Goal: Connect with others: Participate in discussion

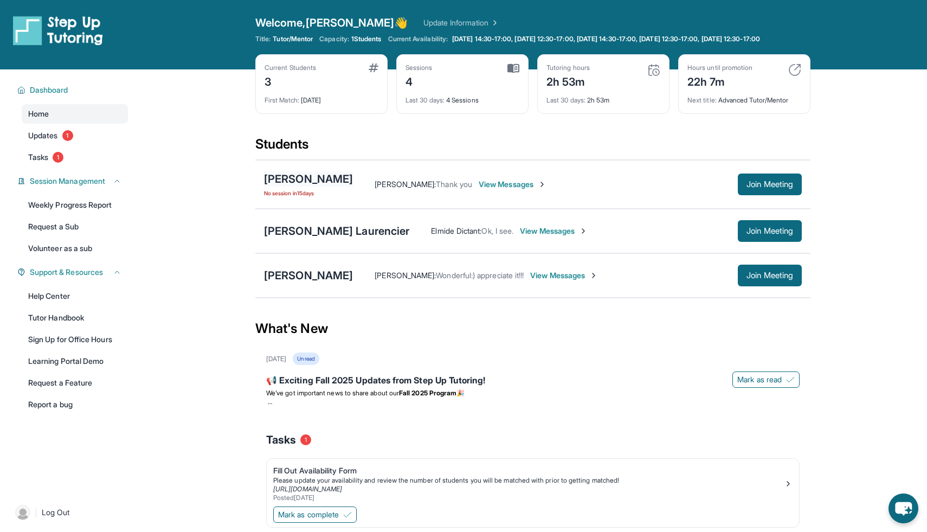
click at [291, 187] on div "[PERSON_NAME]" at bounding box center [308, 178] width 89 height 15
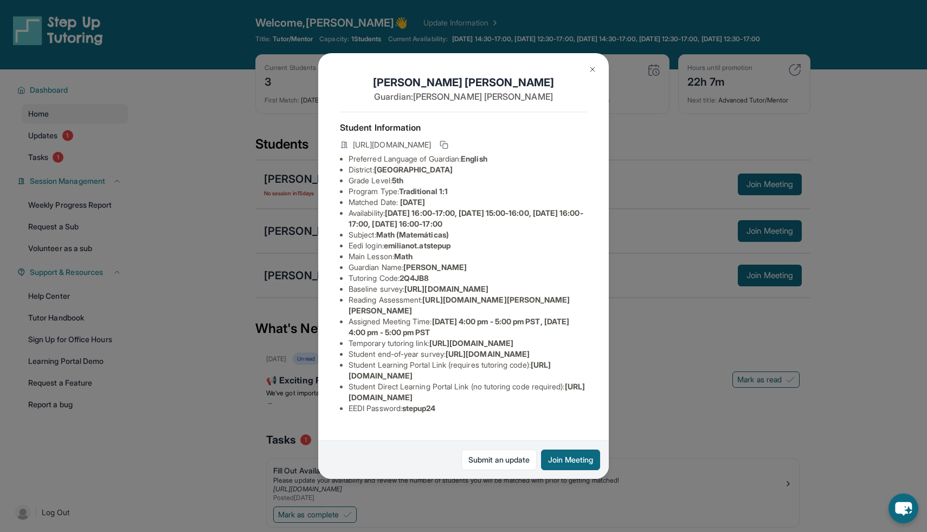
scroll to position [65, 1]
click at [274, 227] on div "Emiliano Torres Guardian: Lizbeth Romero Student Information https://student-po…" at bounding box center [463, 266] width 927 height 532
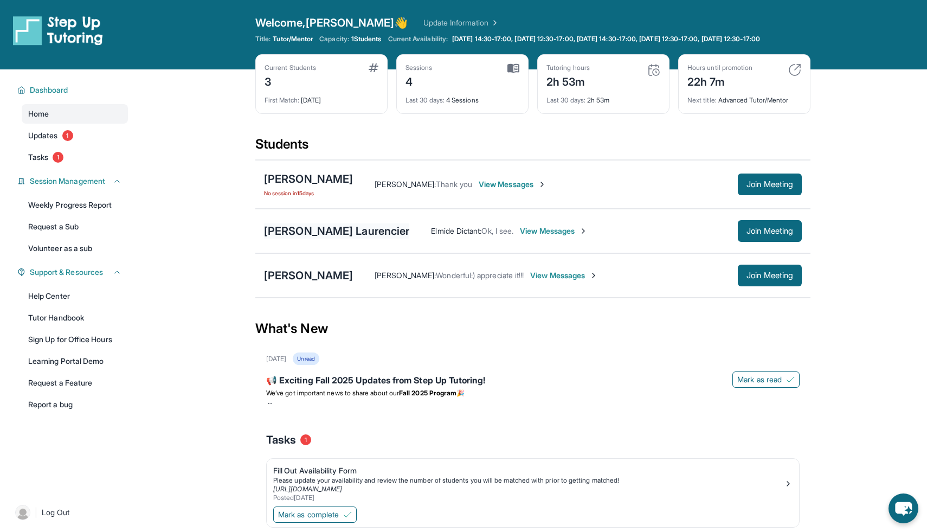
click at [288, 239] on div "[PERSON_NAME] Laurencier" at bounding box center [336, 230] width 145 height 15
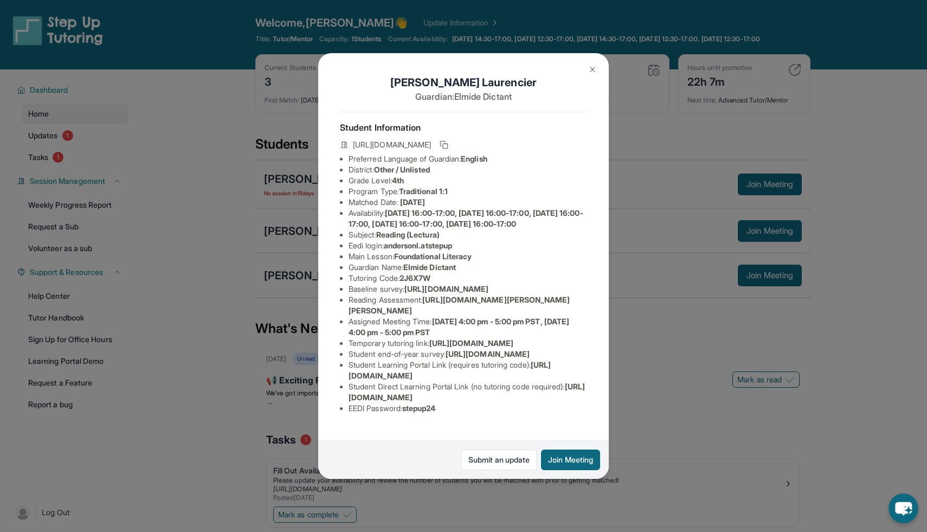
click at [234, 235] on div "Anderson Laurencier Guardian: Elmide Dictant Student Information https://studen…" at bounding box center [463, 266] width 927 height 532
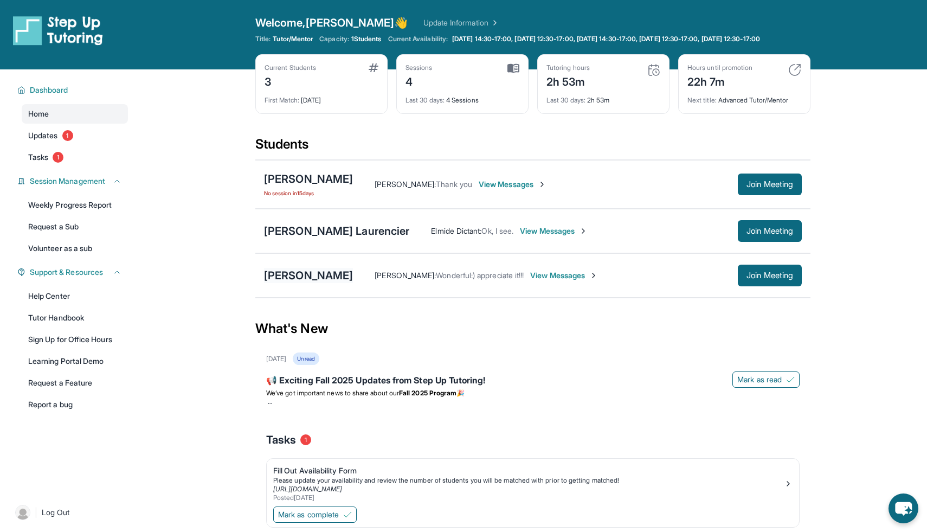
click at [280, 283] on div "[PERSON_NAME]" at bounding box center [308, 275] width 89 height 15
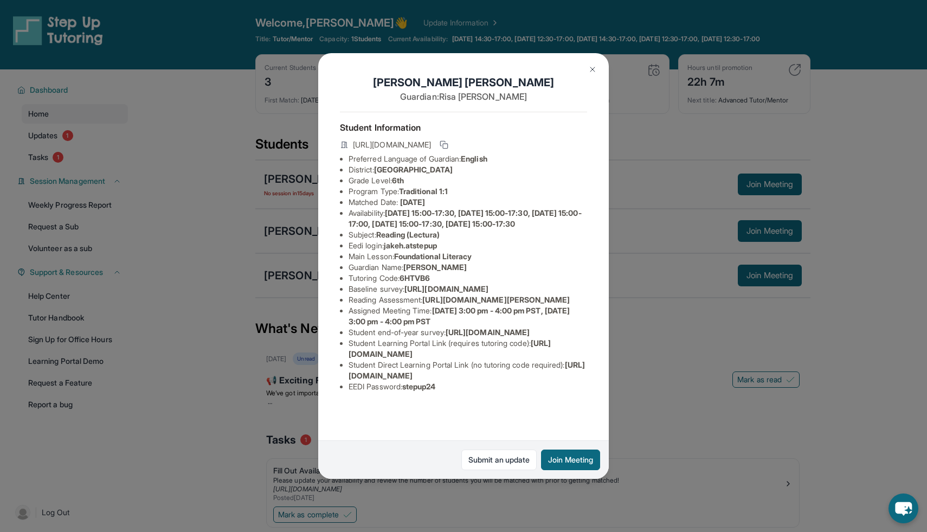
click at [255, 238] on div "Jake Huang Guardian: Risa Huang Student Information https://student-portal.step…" at bounding box center [463, 266] width 927 height 532
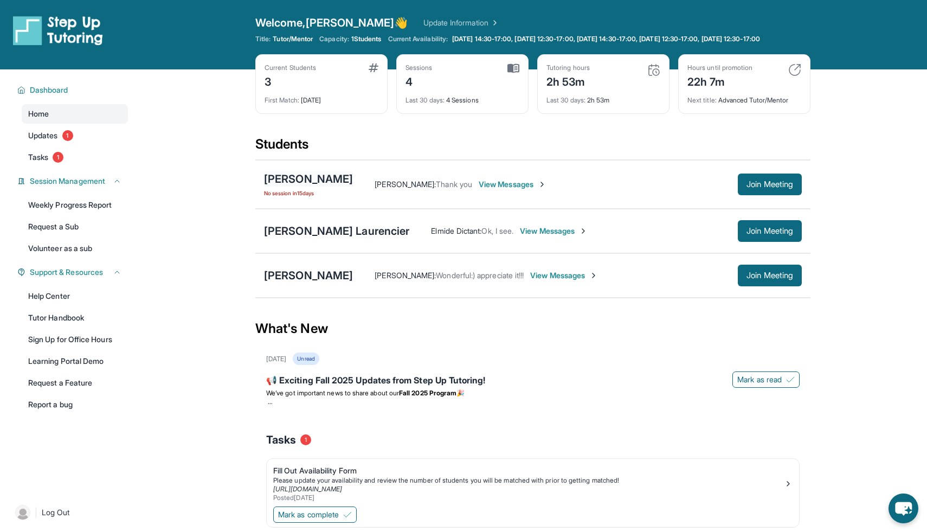
click at [306, 183] on div "[PERSON_NAME]" at bounding box center [308, 178] width 89 height 15
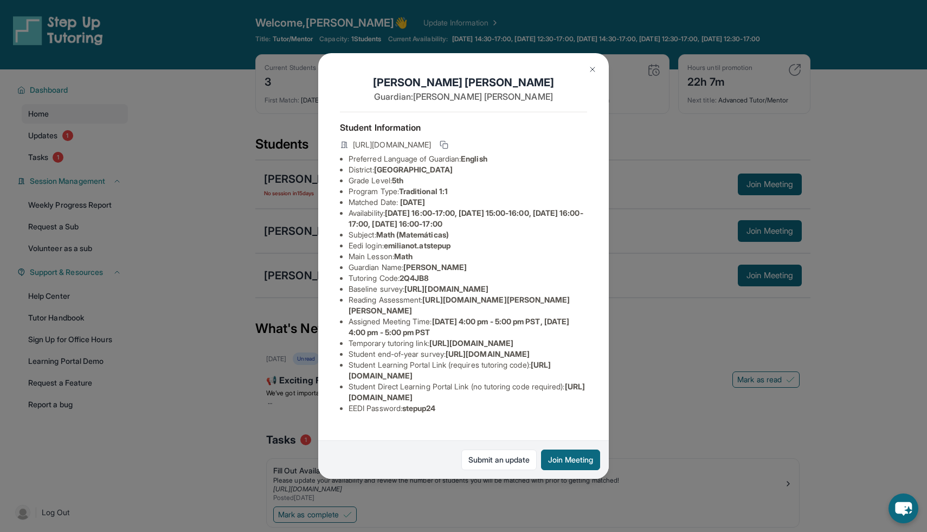
click at [222, 242] on div "Emiliano Torres Guardian: Lizbeth Romero Student Information https://student-po…" at bounding box center [463, 266] width 927 height 532
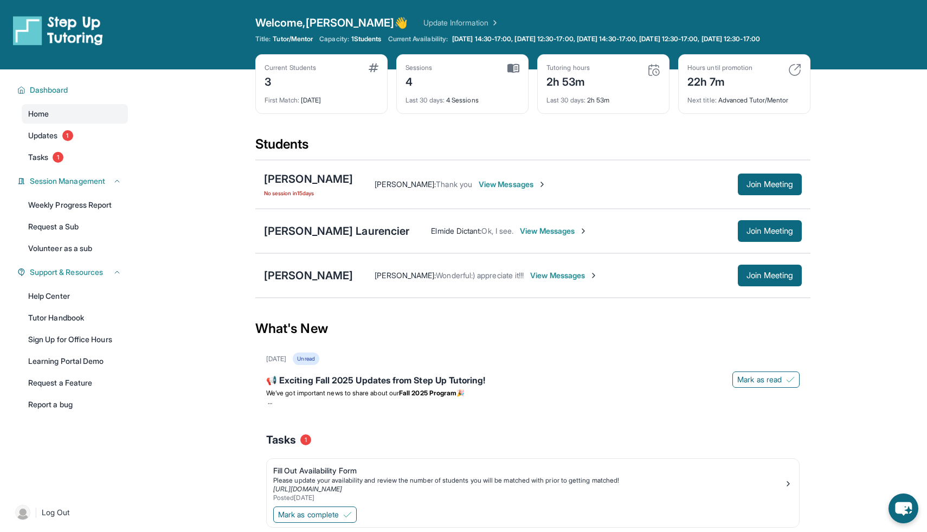
click at [530, 281] on span "View Messages" at bounding box center [564, 275] width 68 height 11
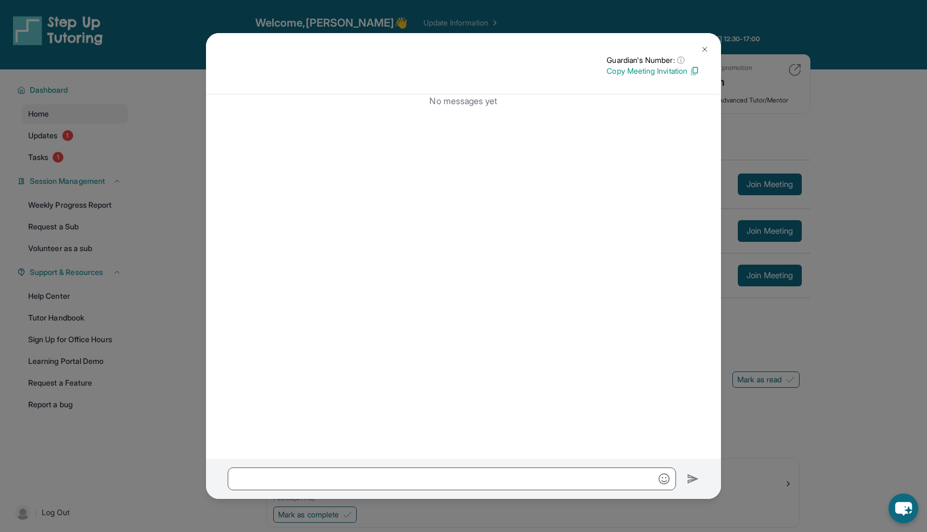
click at [704, 48] on img at bounding box center [705, 49] width 9 height 9
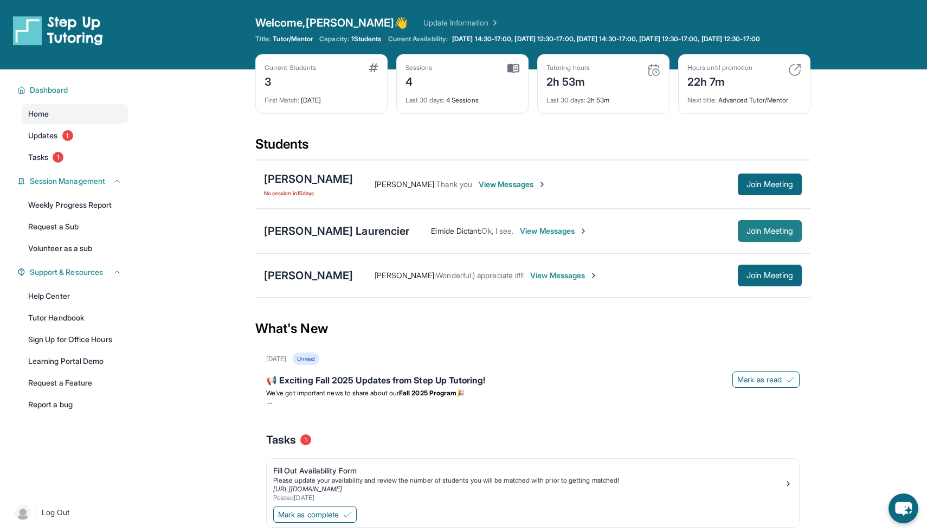
click at [753, 234] on span "Join Meeting" at bounding box center [770, 231] width 47 height 7
click at [48, 141] on span "Updates" at bounding box center [43, 135] width 30 height 11
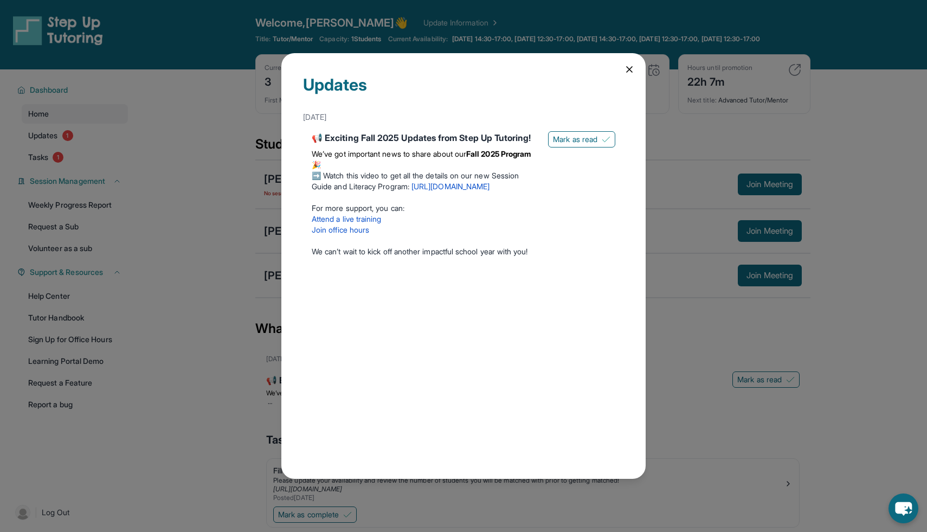
click at [59, 165] on div "Updates September 5th 📢 Exciting Fall 2025 Updates from Step Up Tutoring! We’ve…" at bounding box center [463, 266] width 927 height 532
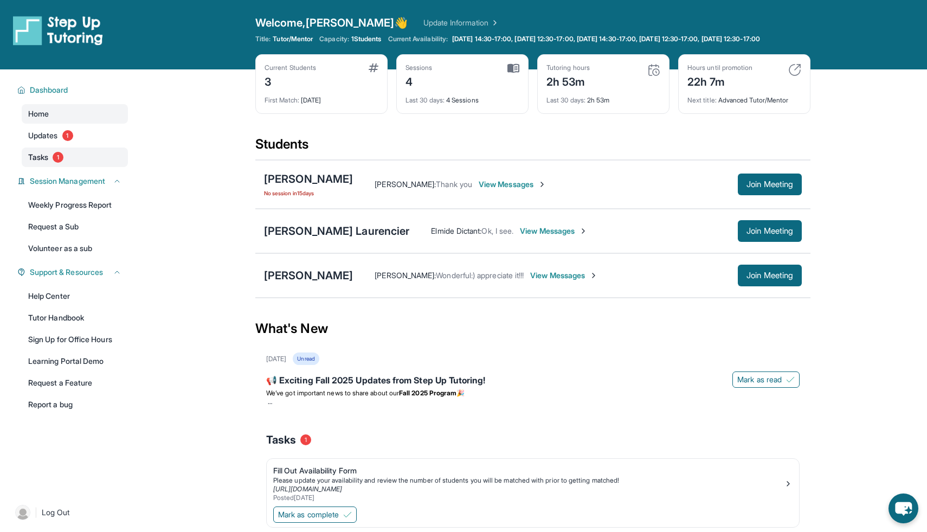
click at [60, 163] on span "1" at bounding box center [58, 157] width 11 height 11
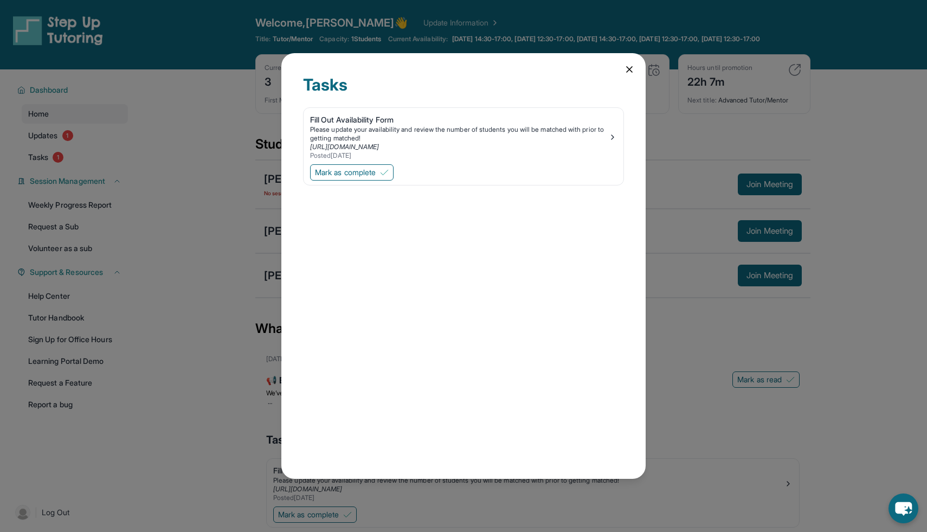
click at [630, 68] on icon at bounding box center [629, 69] width 11 height 11
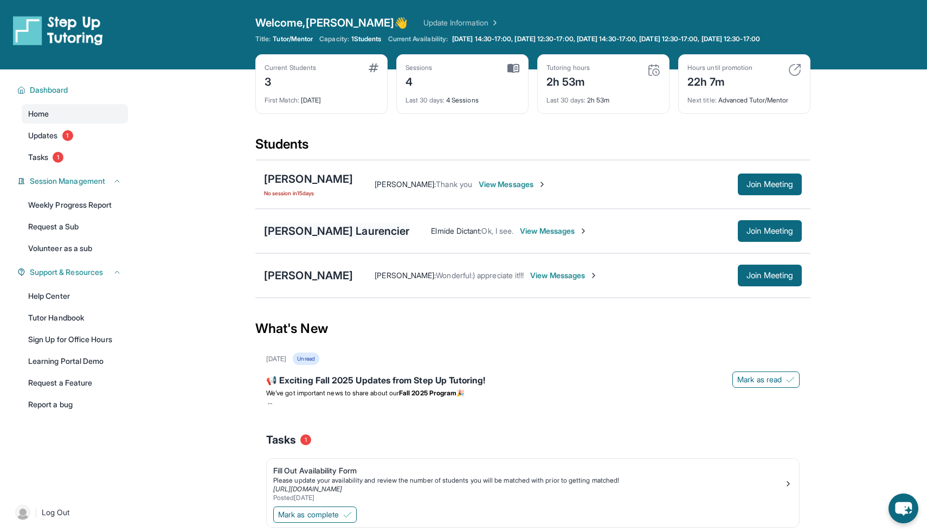
click at [322, 237] on div "[PERSON_NAME] Laurencier" at bounding box center [336, 230] width 145 height 15
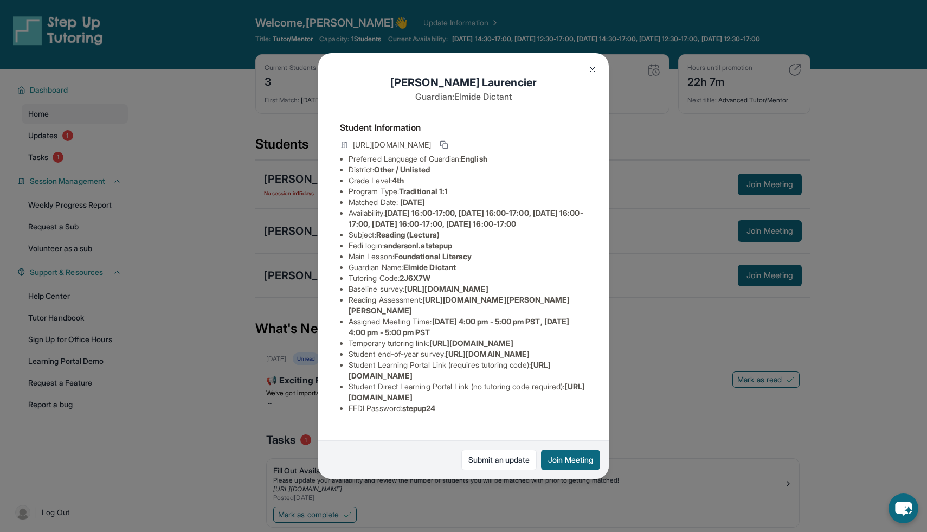
scroll to position [0, 0]
click at [589, 67] on img at bounding box center [592, 69] width 9 height 9
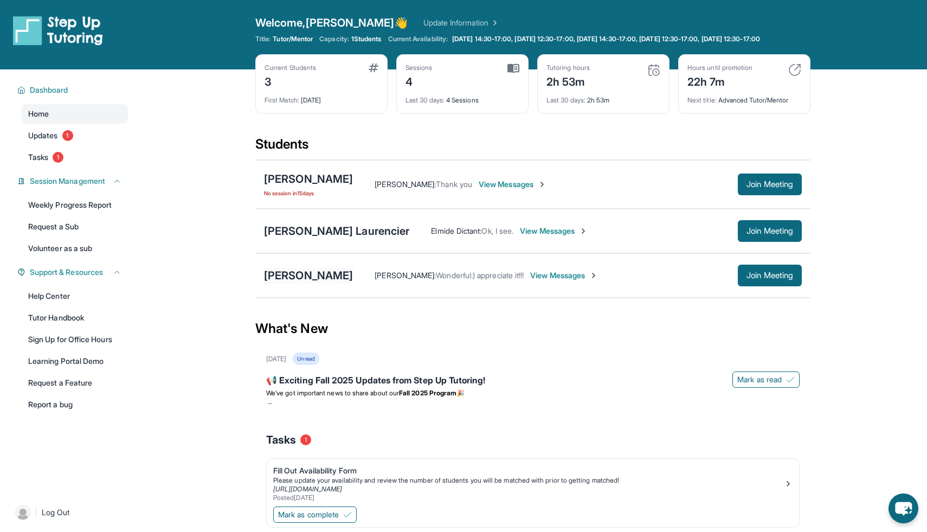
click at [298, 283] on div "[PERSON_NAME]" at bounding box center [308, 275] width 89 height 15
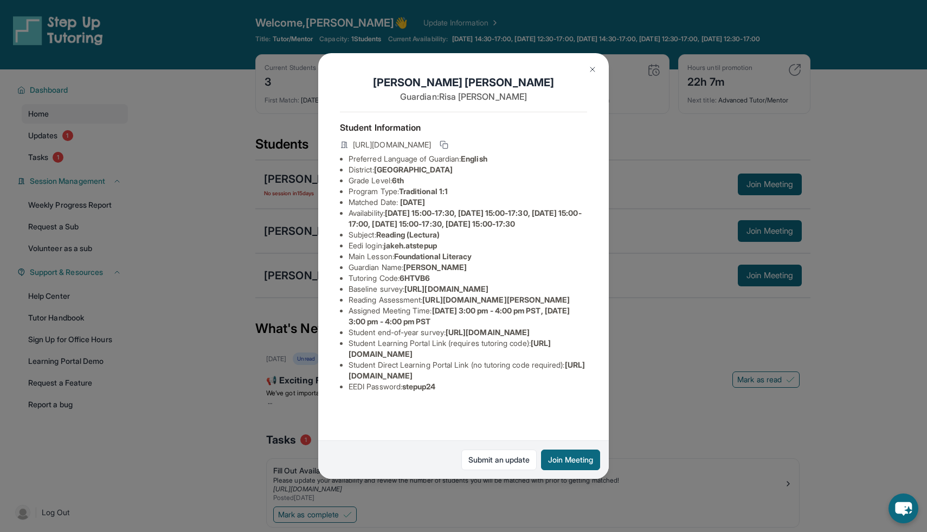
click at [590, 69] on img at bounding box center [592, 69] width 9 height 9
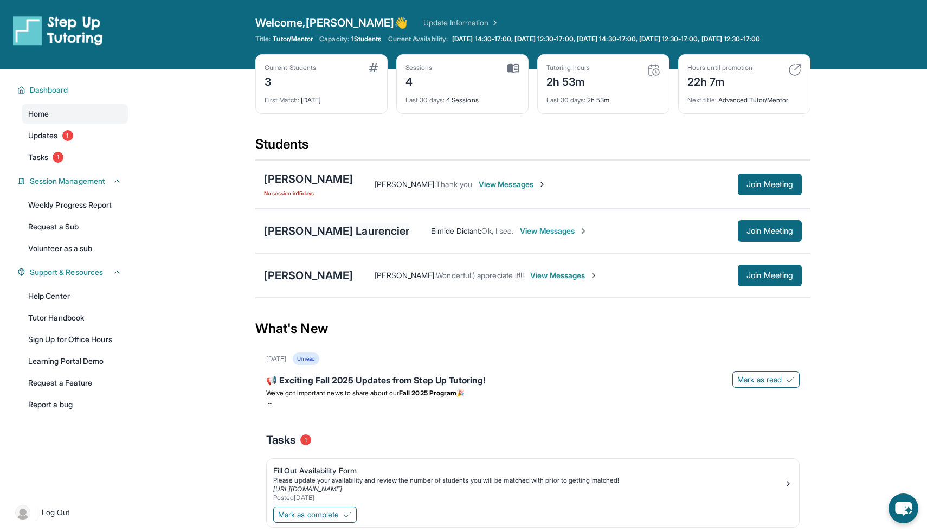
click at [329, 239] on div "[PERSON_NAME] Laurencier" at bounding box center [336, 230] width 145 height 15
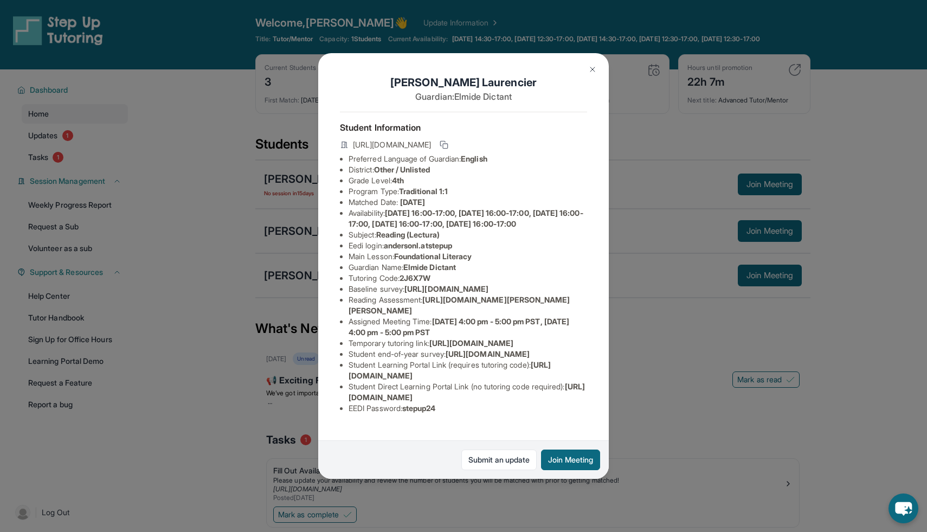
click at [589, 69] on img at bounding box center [592, 69] width 9 height 9
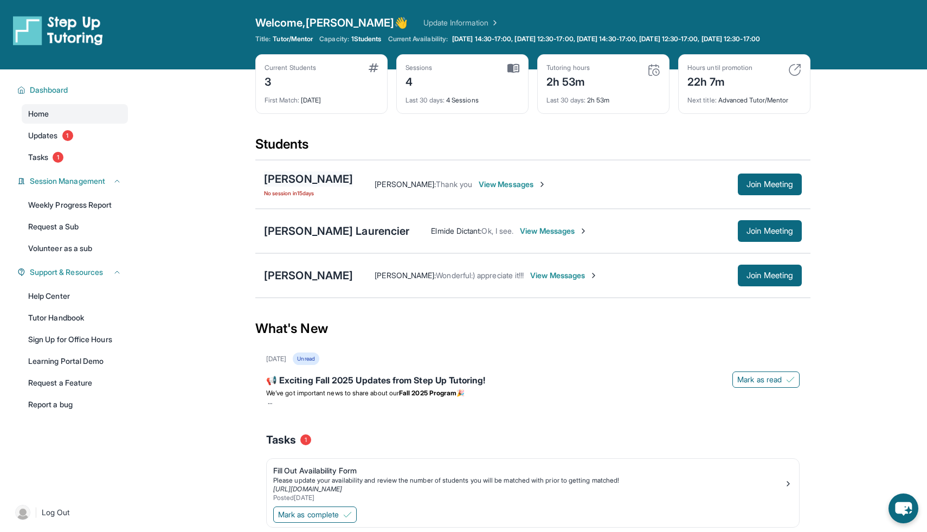
click at [313, 183] on div "[PERSON_NAME]" at bounding box center [308, 178] width 89 height 15
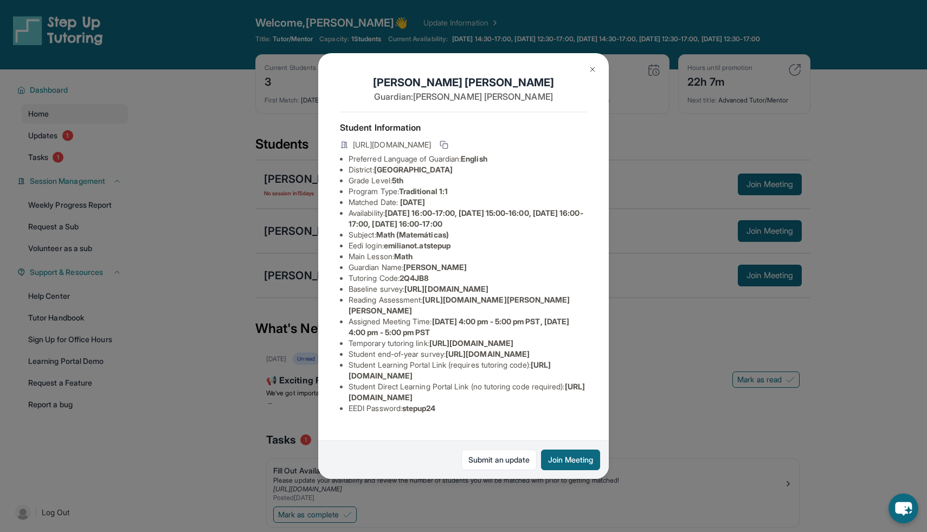
click at [595, 74] on button at bounding box center [593, 70] width 22 height 22
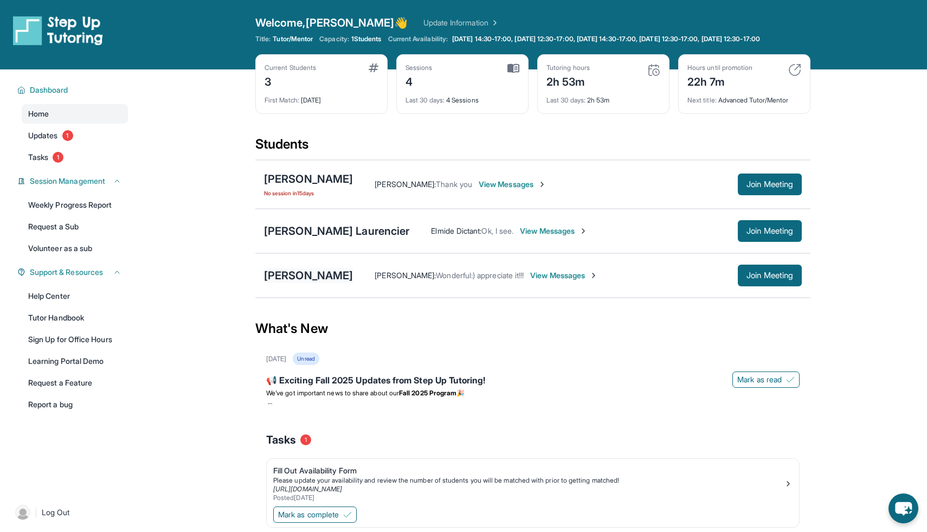
click at [280, 279] on div "[PERSON_NAME]" at bounding box center [308, 275] width 89 height 15
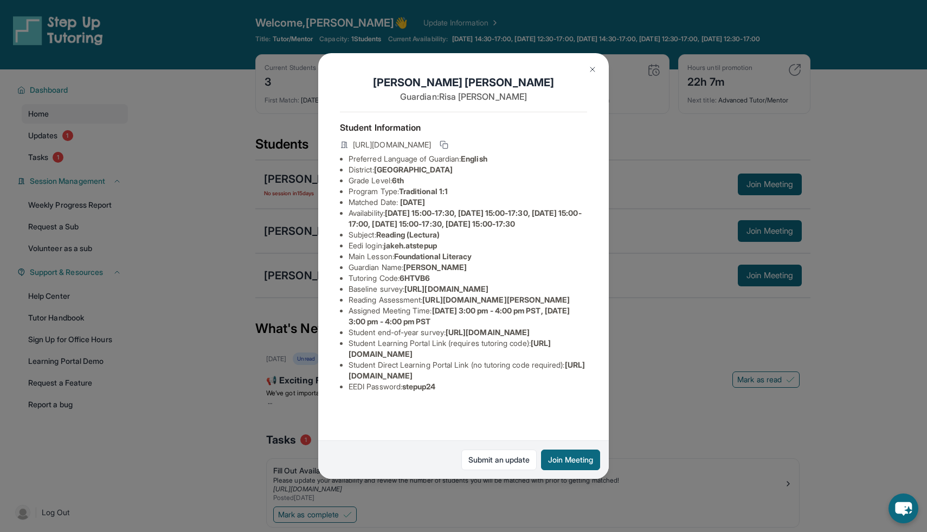
scroll to position [0, 382]
drag, startPoint x: 346, startPoint y: 310, endPoint x: 614, endPoint y: 336, distance: 269.7
click at [614, 335] on div "Jake Huang Guardian: Risa Huang Student Information https://student-portal.step…" at bounding box center [463, 266] width 927 height 532
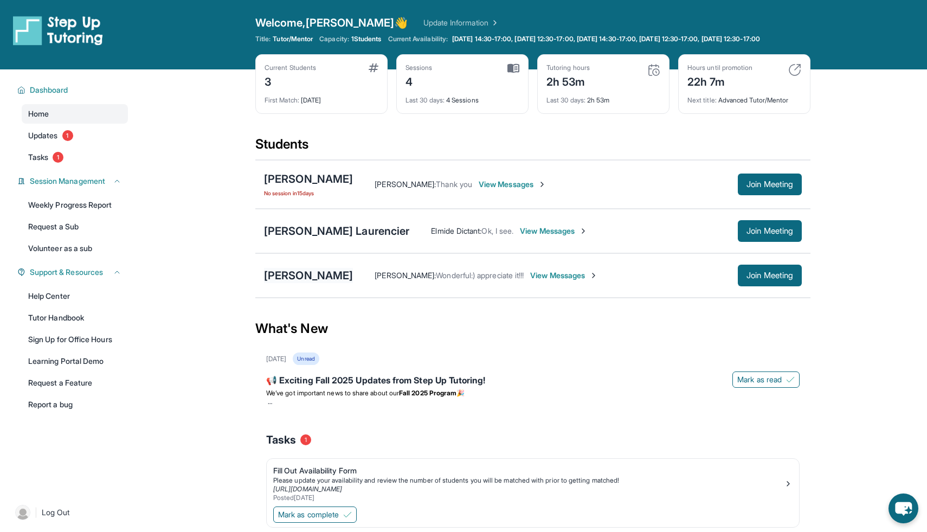
click at [284, 283] on div "[PERSON_NAME]" at bounding box center [308, 275] width 89 height 15
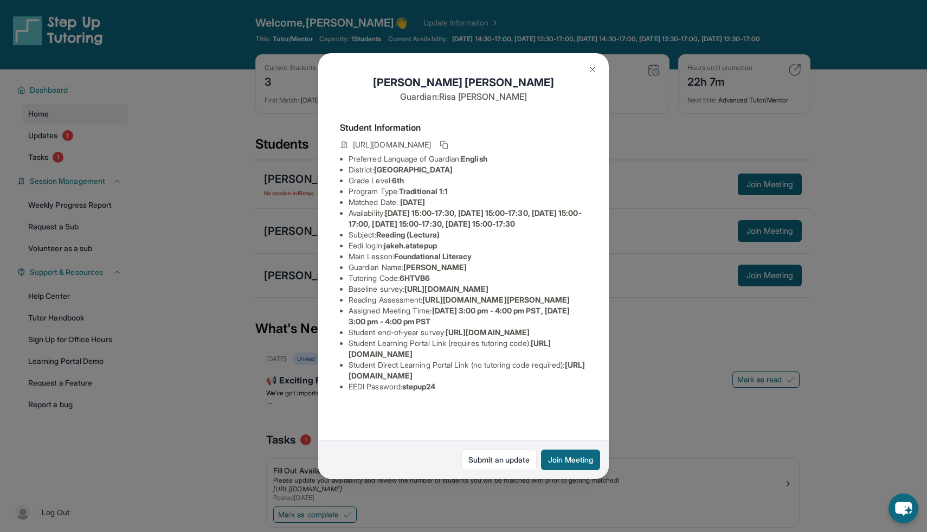
drag, startPoint x: 344, startPoint y: 311, endPoint x: 548, endPoint y: 331, distance: 204.8
click at [548, 331] on div "Jake Huang Guardian: Risa Huang Student Information https://student-portal.step…" at bounding box center [463, 266] width 291 height 426
copy span "https://airtable.com/apprlfn8WjpjBUn2G/shrK0QR6AaNyG5psY?prefill_Type%20of%20Fo…"
click at [592, 73] on img at bounding box center [592, 69] width 9 height 9
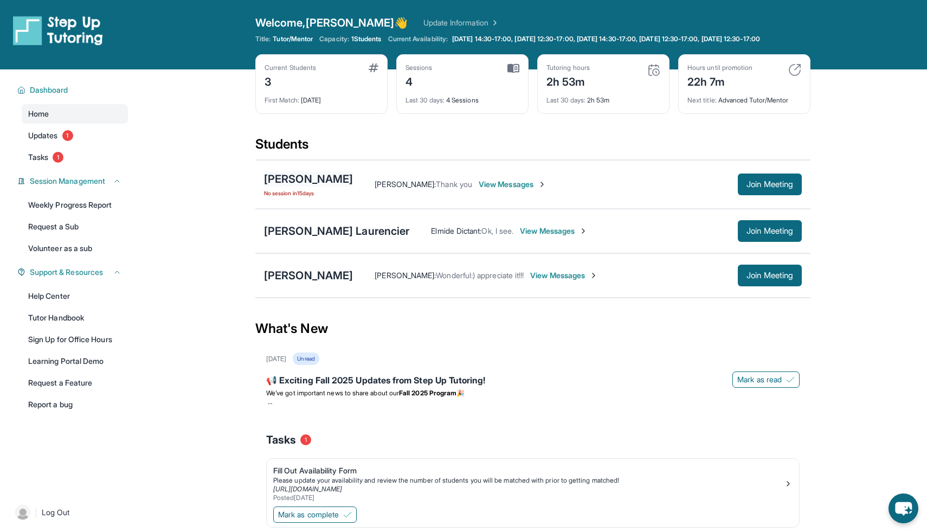
click at [297, 187] on div "[PERSON_NAME]" at bounding box center [308, 178] width 89 height 15
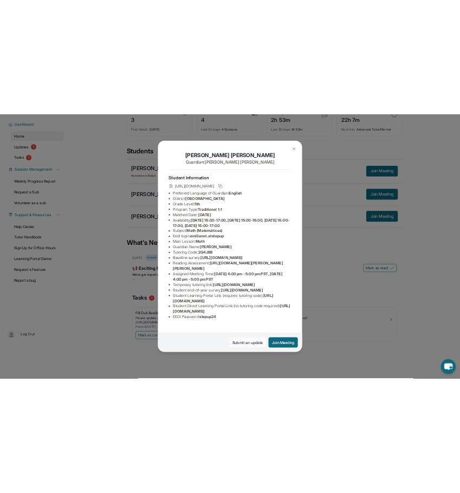
scroll to position [95, 0]
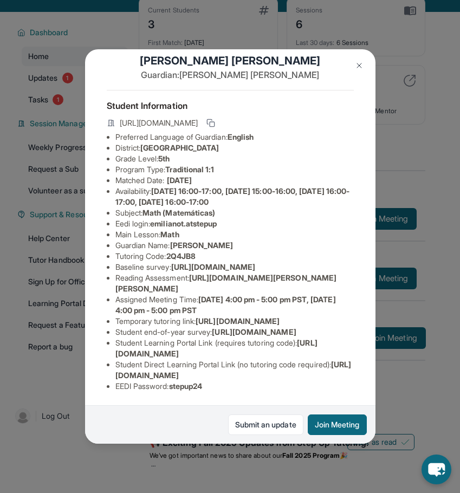
click at [362, 355] on div "Emiliano Torres Guardian: Lizbeth Romero Student Information https://student-po…" at bounding box center [230, 246] width 291 height 395
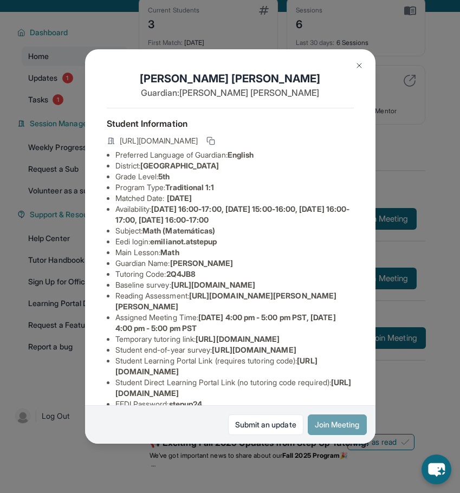
click at [334, 426] on button "Join Meeting" at bounding box center [337, 425] width 59 height 21
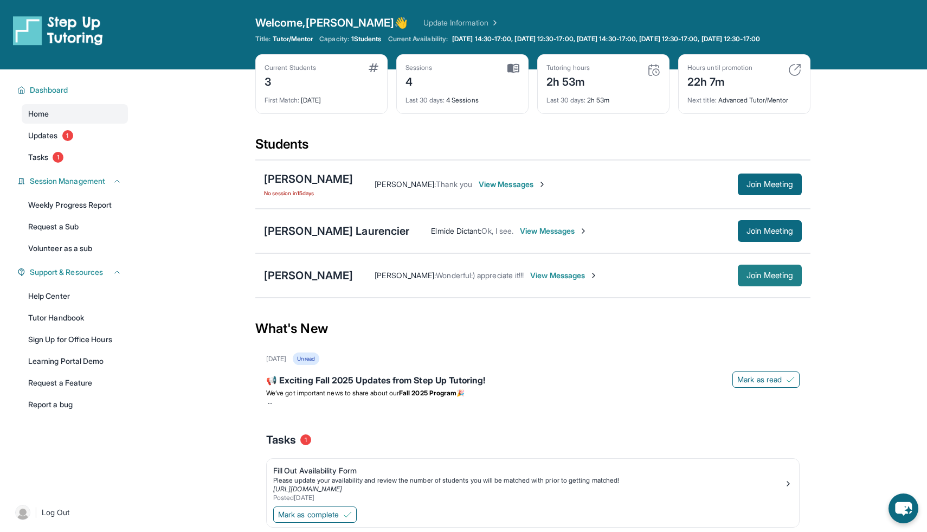
click at [777, 279] on span "Join Meeting" at bounding box center [770, 275] width 47 height 7
click at [311, 187] on div "[PERSON_NAME]" at bounding box center [308, 178] width 89 height 15
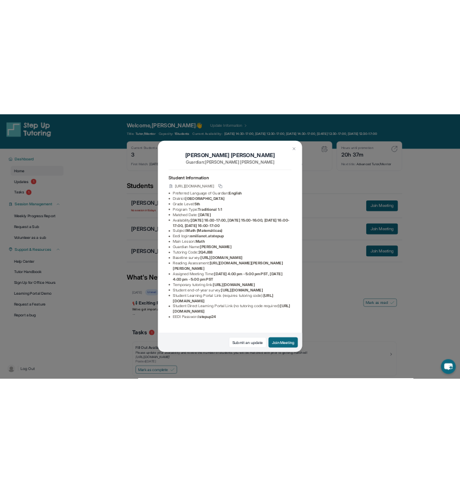
scroll to position [73, 0]
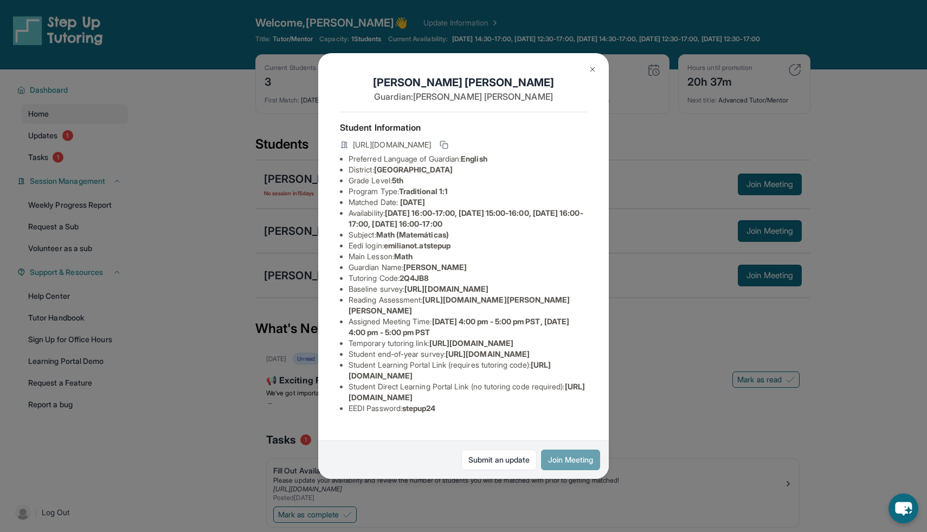
click at [557, 466] on button "Join Meeting" at bounding box center [570, 460] width 59 height 21
